Goal: Task Accomplishment & Management: Use online tool/utility

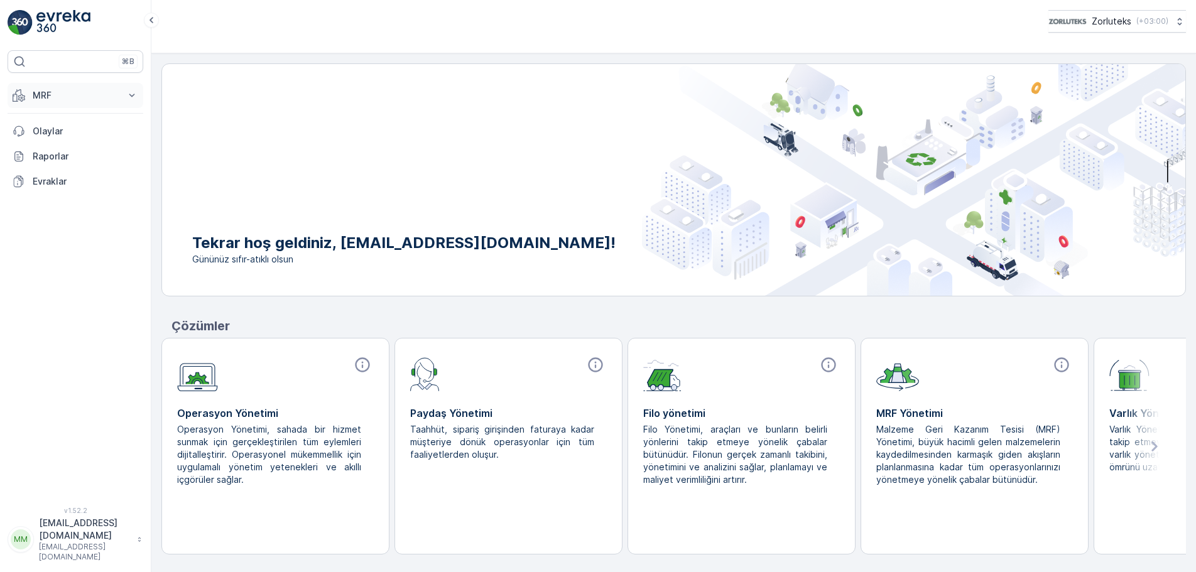
click at [92, 94] on p "MRF" at bounding box center [75, 95] width 85 height 13
click at [57, 134] on link "Gelen" at bounding box center [85, 135] width 116 height 18
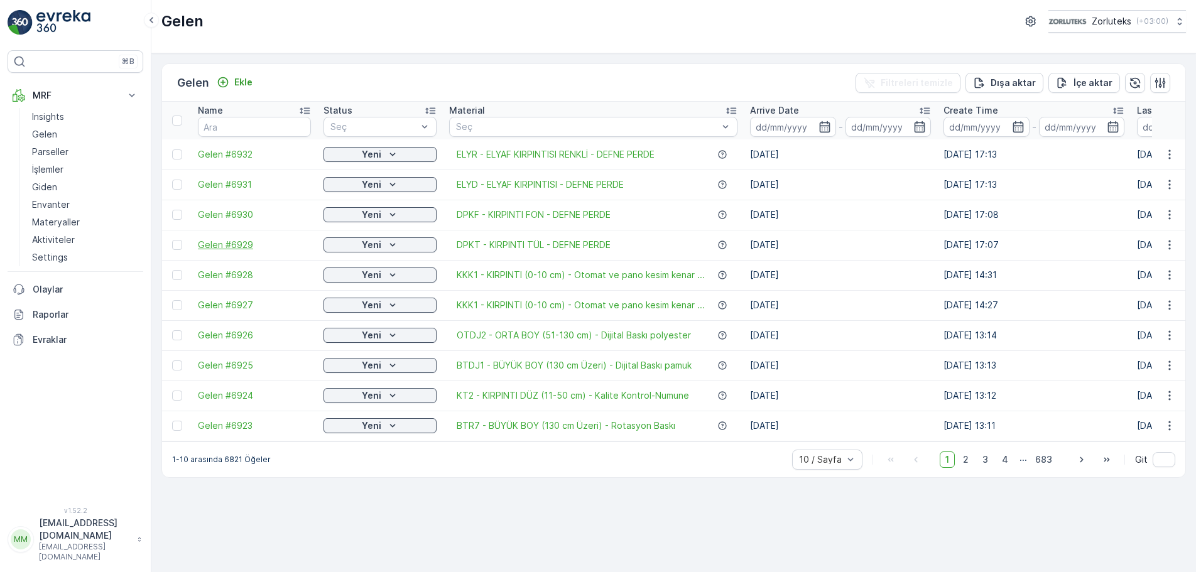
click at [208, 247] on span "Gelen #6929" at bounding box center [254, 245] width 113 height 13
click at [181, 247] on div at bounding box center [177, 245] width 10 height 10
click at [172, 240] on input "checkbox" at bounding box center [172, 240] width 0 height 0
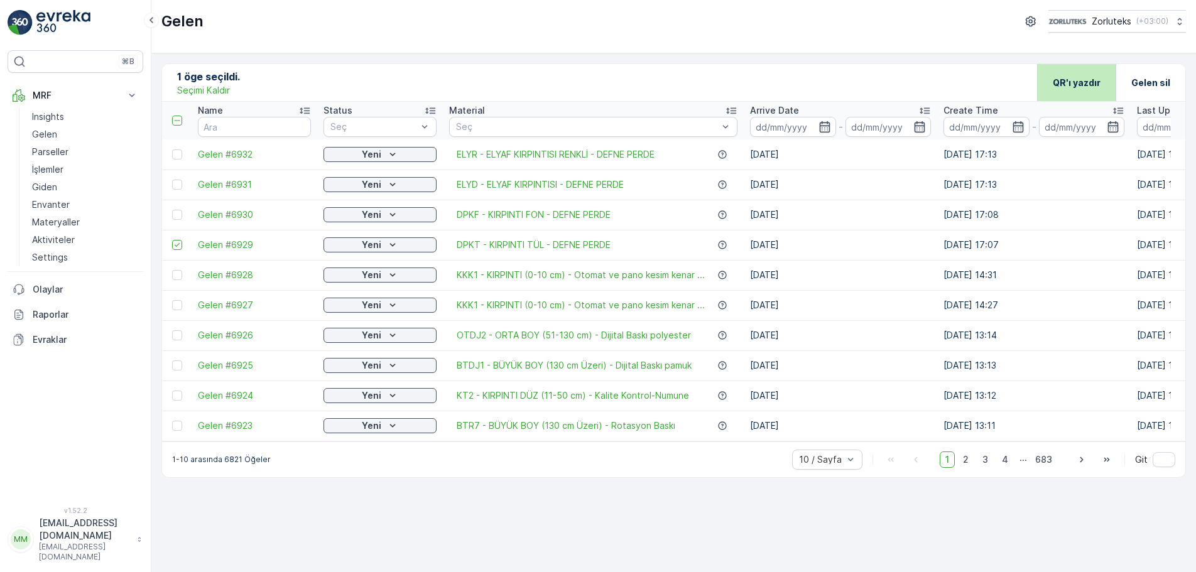
click at [1102, 79] on div "QR'ı yazdır" at bounding box center [1076, 82] width 79 height 37
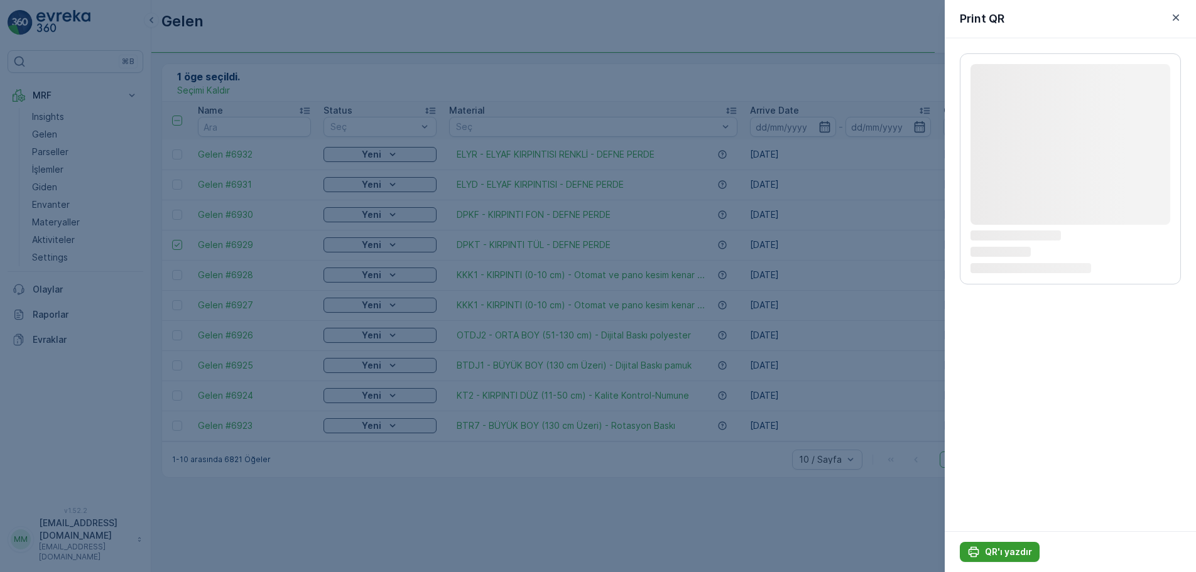
click at [1009, 560] on button "QR'ı yazdır" at bounding box center [1000, 552] width 80 height 20
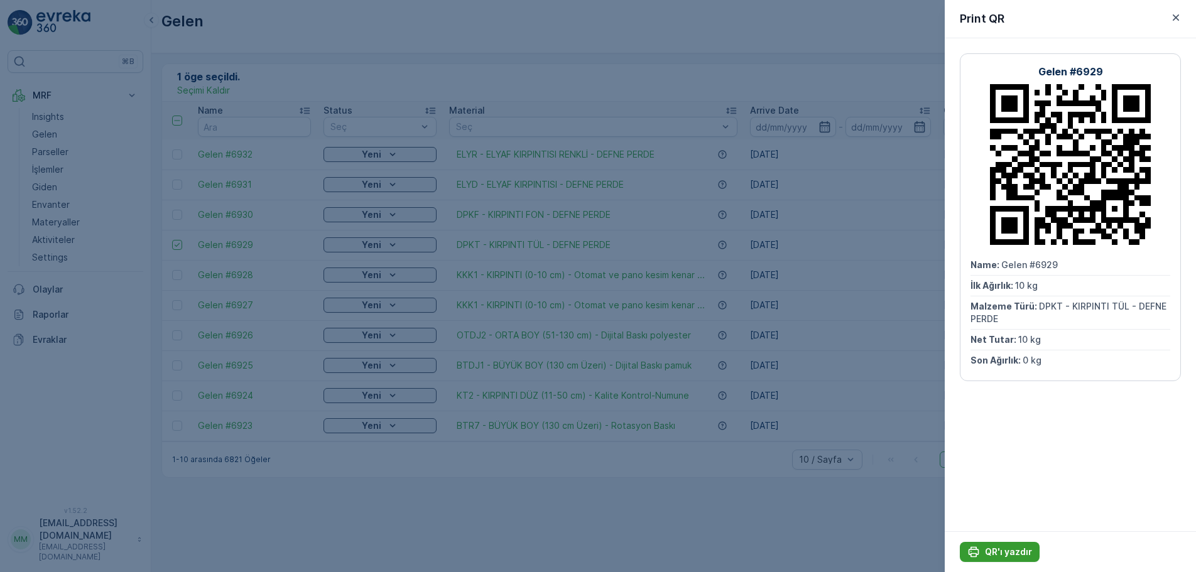
drag, startPoint x: 1009, startPoint y: 560, endPoint x: 1002, endPoint y: 555, distance: 8.2
click at [1008, 560] on button "QR'ı yazdır" at bounding box center [1000, 552] width 80 height 20
drag, startPoint x: 1173, startPoint y: 18, endPoint x: 1171, endPoint y: 30, distance: 12.2
click at [1174, 16] on icon "button" at bounding box center [1175, 17] width 13 height 13
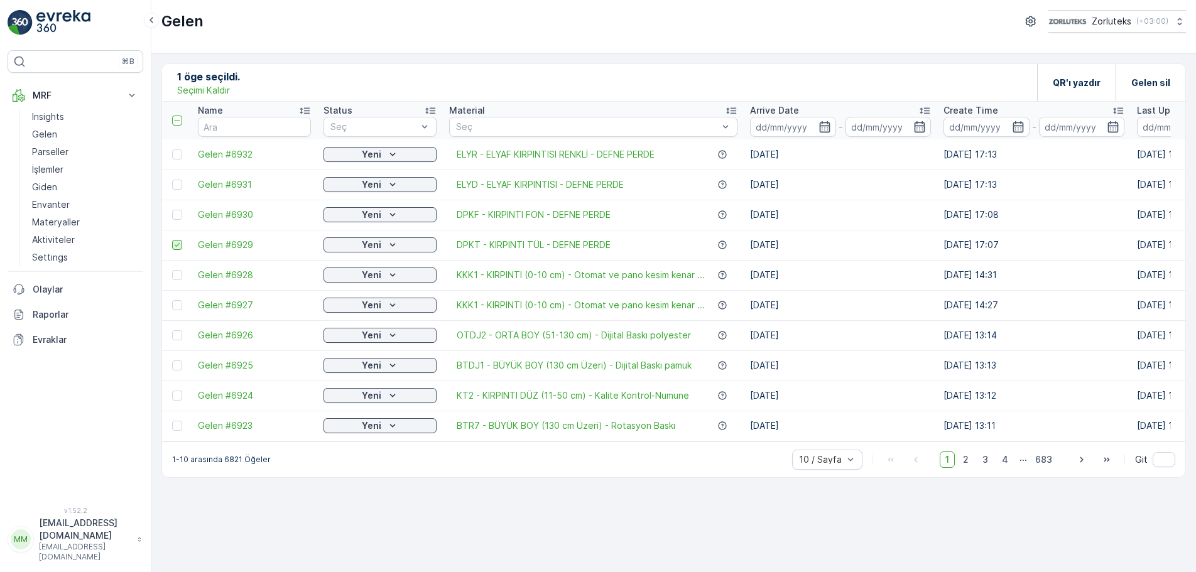
click at [177, 246] on icon at bounding box center [177, 245] width 5 height 4
click at [172, 240] on input "checkbox" at bounding box center [172, 240] width 0 height 0
